Goal: Transaction & Acquisition: Obtain resource

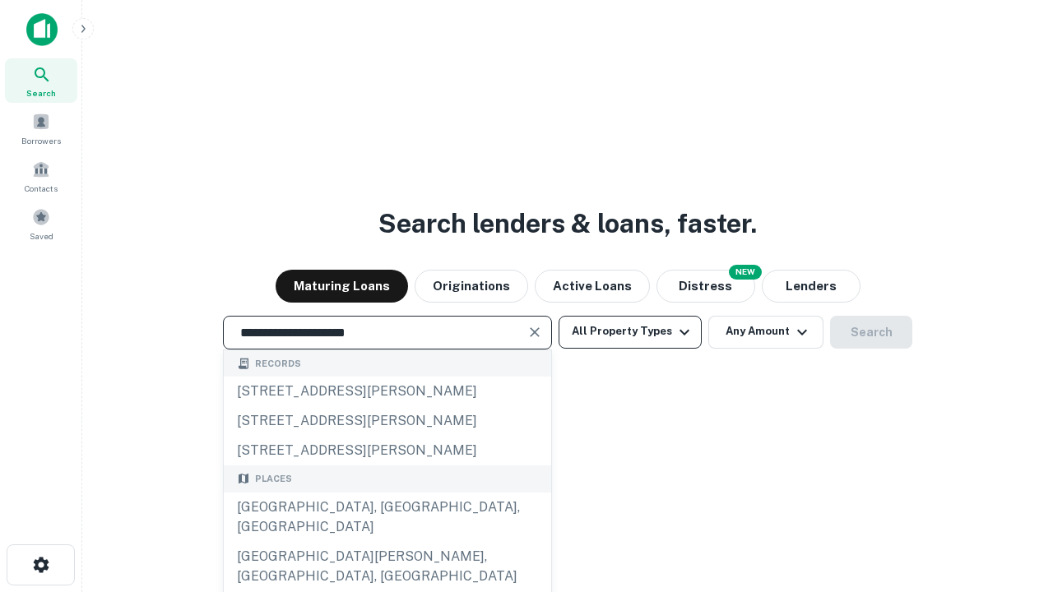
click at [387, 542] on div "[GEOGRAPHIC_DATA], [GEOGRAPHIC_DATA], [GEOGRAPHIC_DATA]" at bounding box center [387, 517] width 327 height 49
click at [630, 331] on button "All Property Types" at bounding box center [629, 332] width 143 height 33
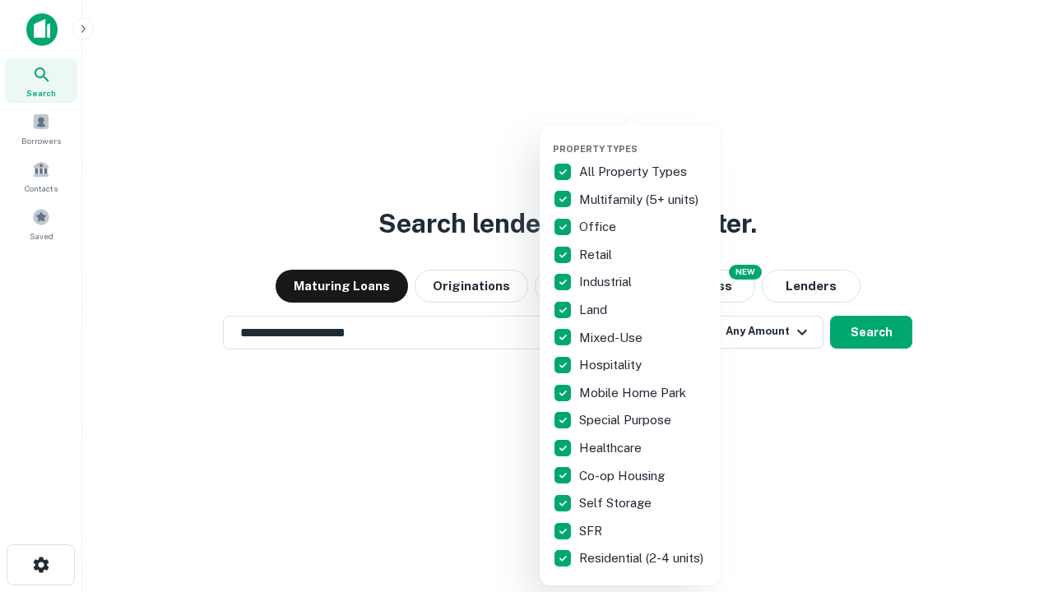
type input "**********"
click at [643, 138] on button "button" at bounding box center [643, 138] width 181 height 1
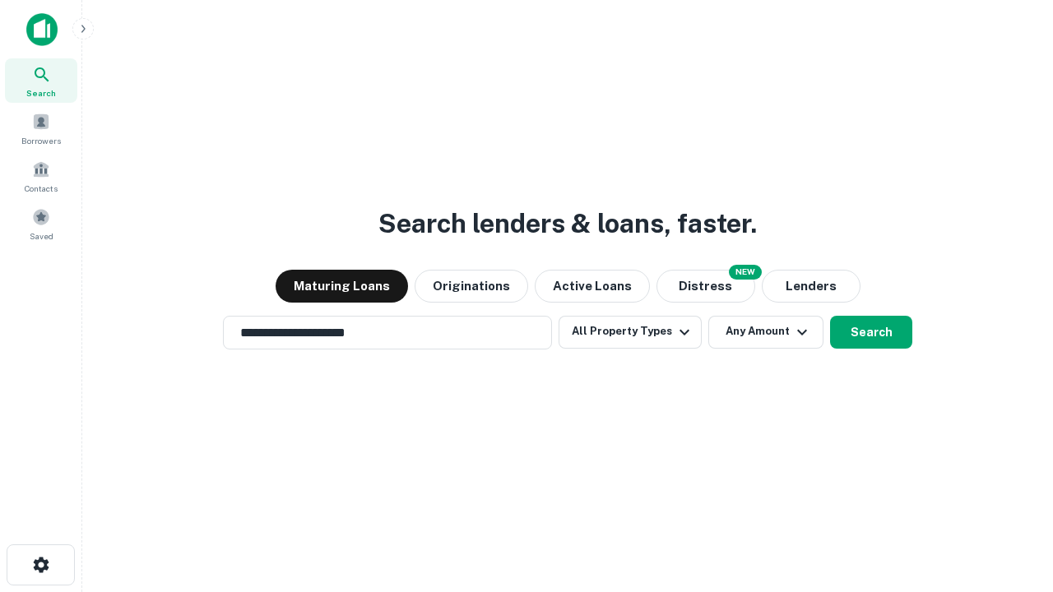
scroll to position [10, 198]
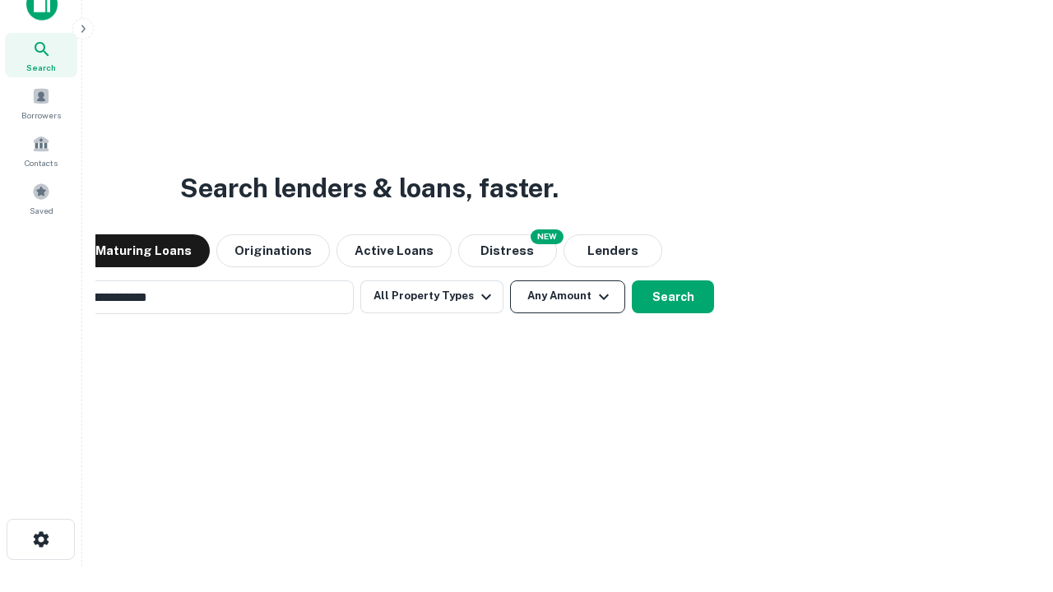
click at [510, 280] on button "Any Amount" at bounding box center [567, 296] width 115 height 33
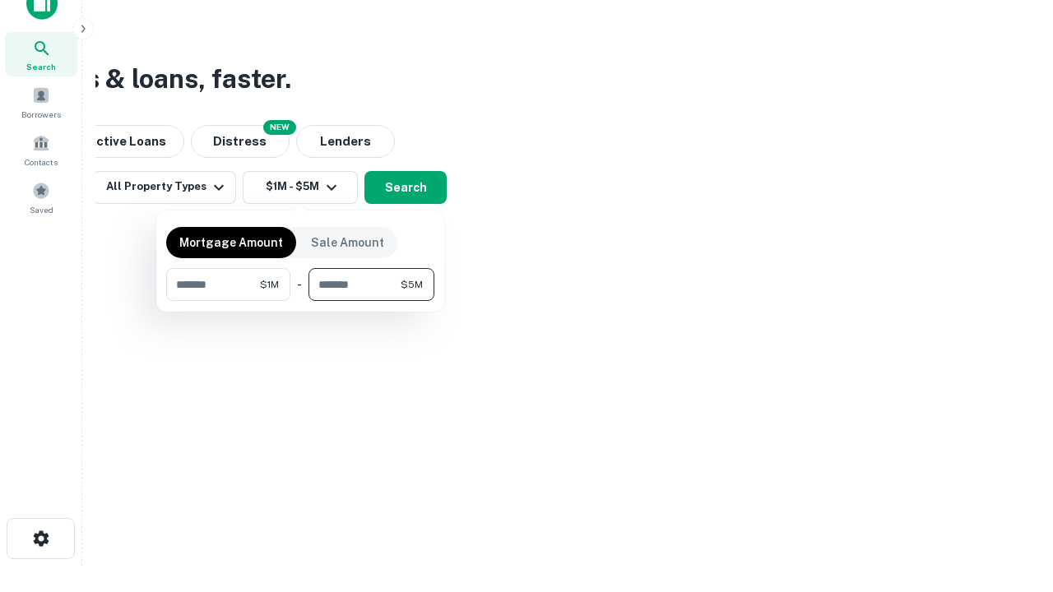
type input "*******"
click at [300, 301] on button "button" at bounding box center [300, 301] width 268 height 1
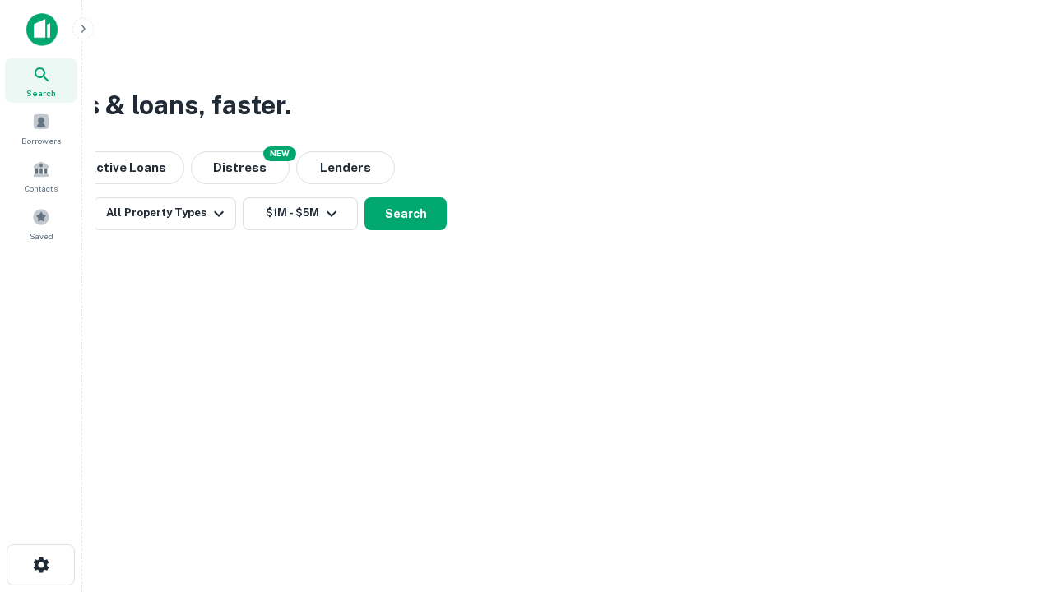
scroll to position [0, 0]
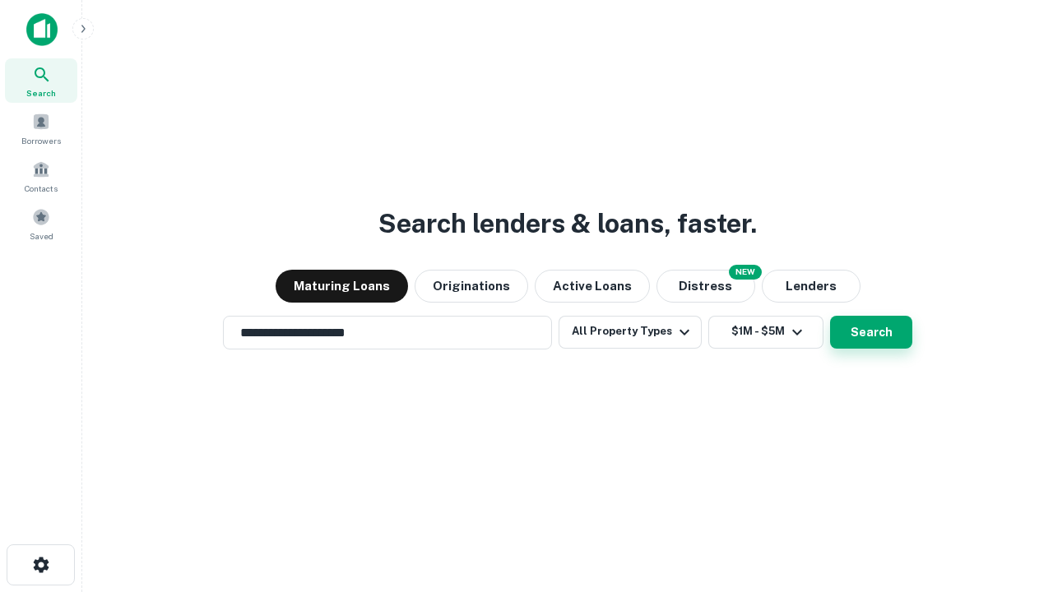
click at [830, 316] on button "Search" at bounding box center [871, 332] width 82 height 33
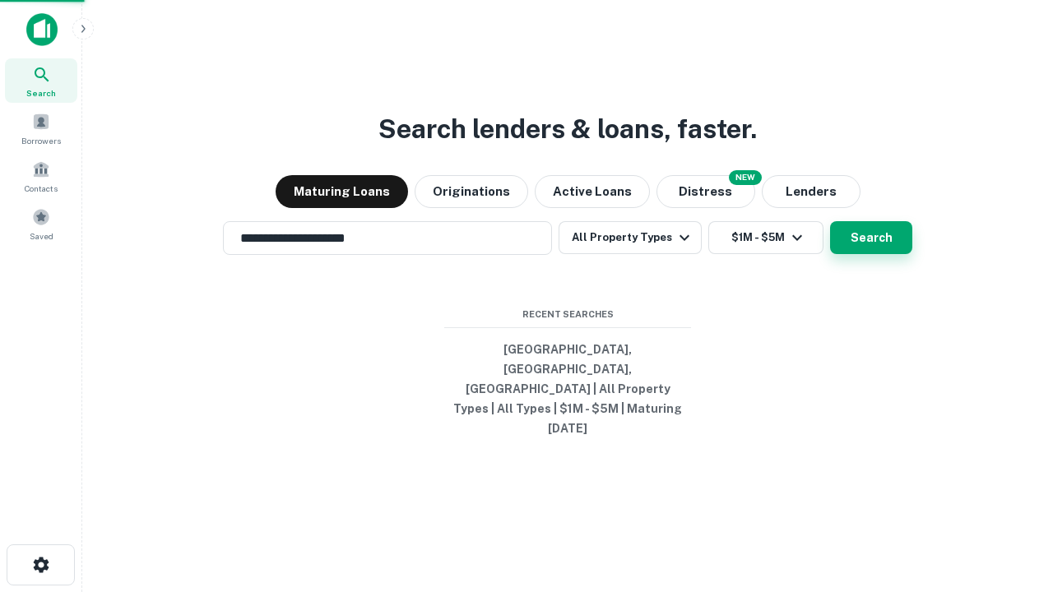
scroll to position [25, 0]
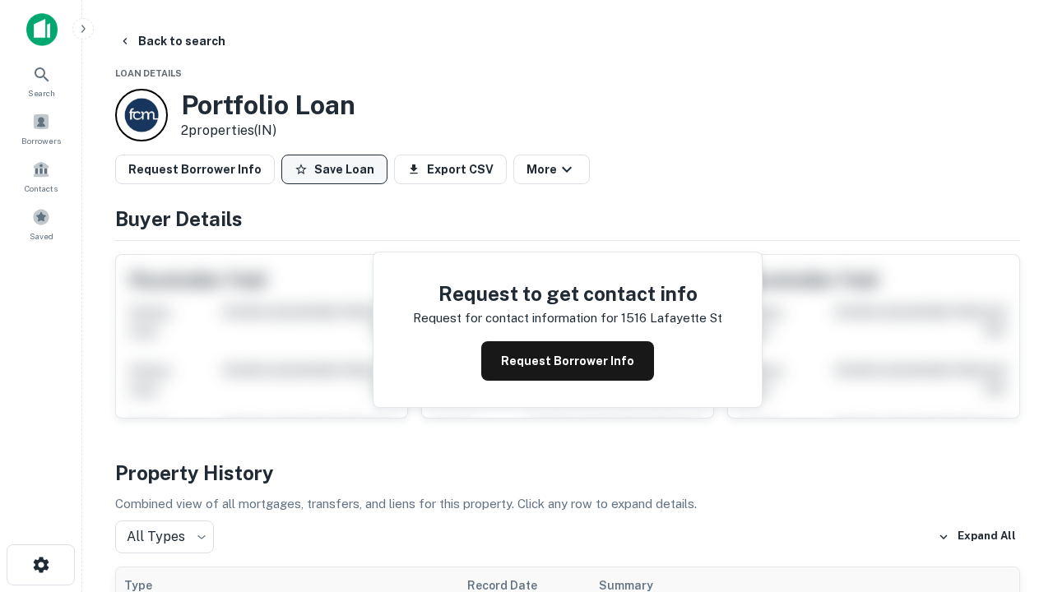
click at [334, 169] on button "Save Loan" at bounding box center [334, 170] width 106 height 30
click at [338, 169] on button "Save Loan" at bounding box center [334, 170] width 106 height 30
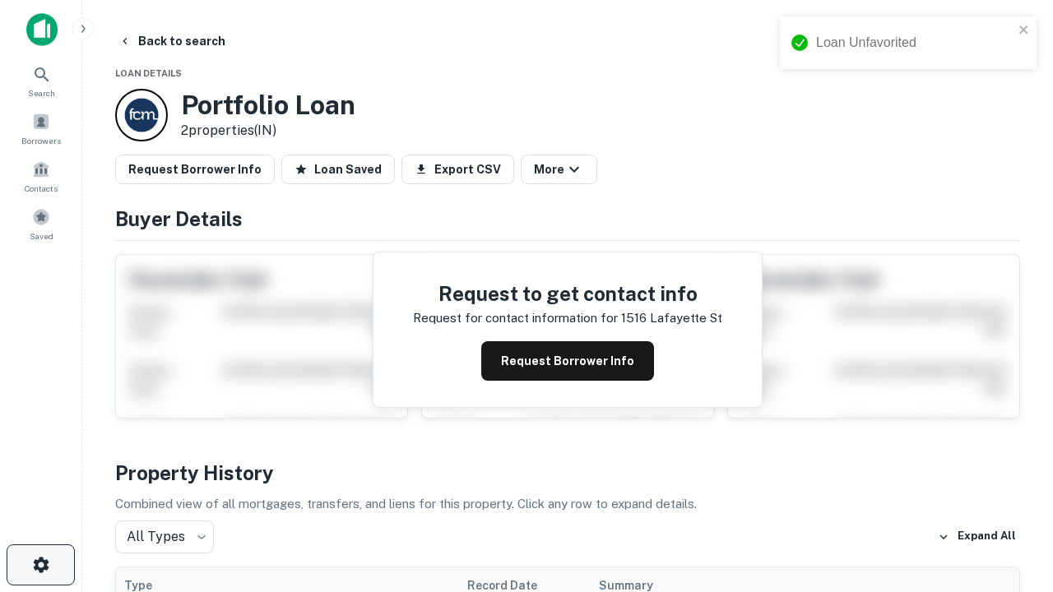
click at [40, 565] on icon "button" at bounding box center [41, 565] width 20 height 20
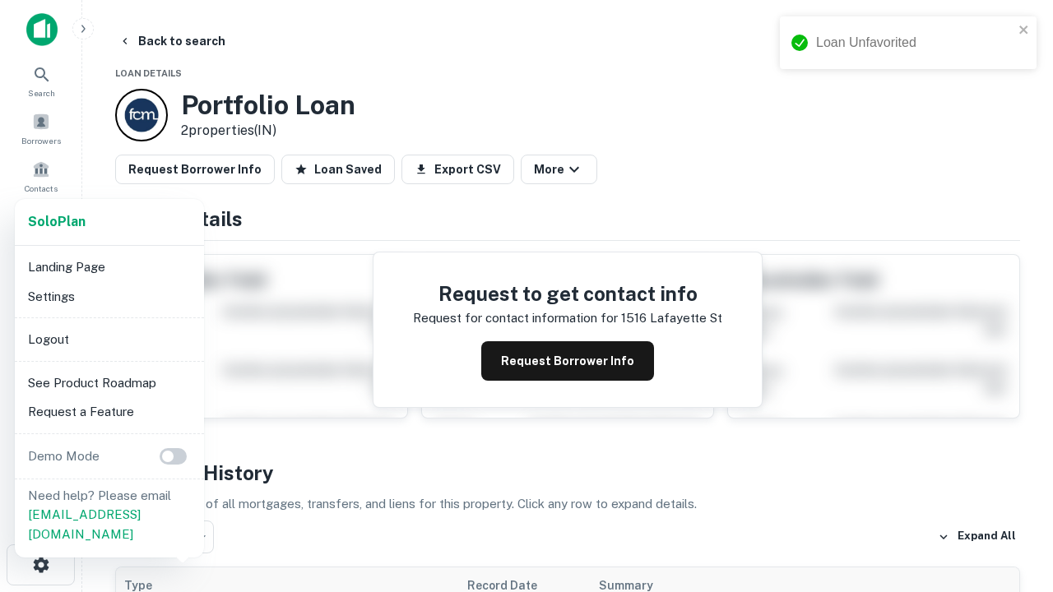
click at [109, 339] on li "Logout" at bounding box center [109, 340] width 176 height 30
